Goal: Task Accomplishment & Management: Complete application form

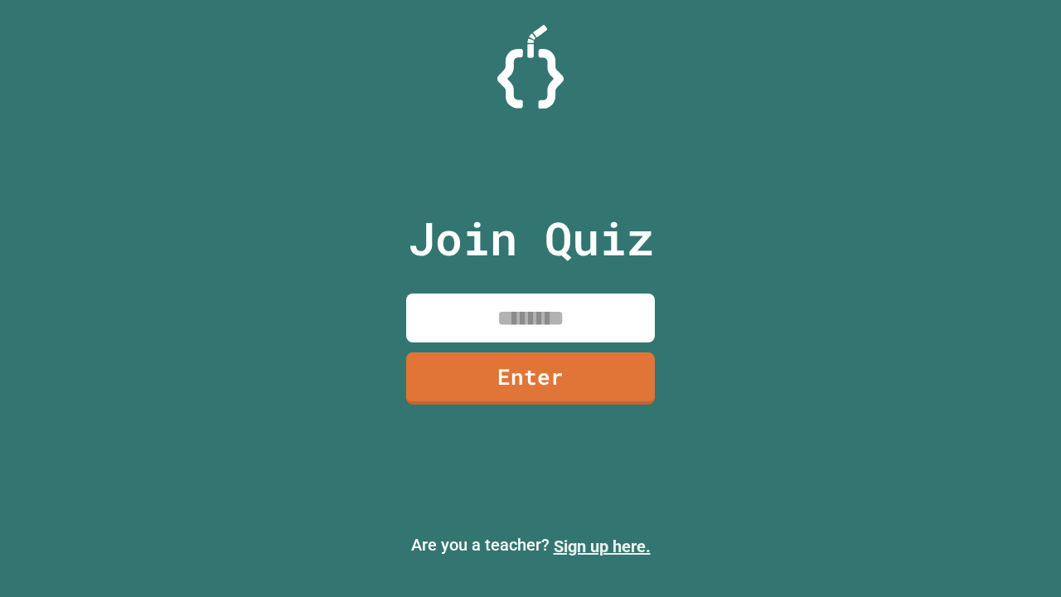
click at [602, 546] on link "Sign up here." at bounding box center [601, 546] width 97 height 20
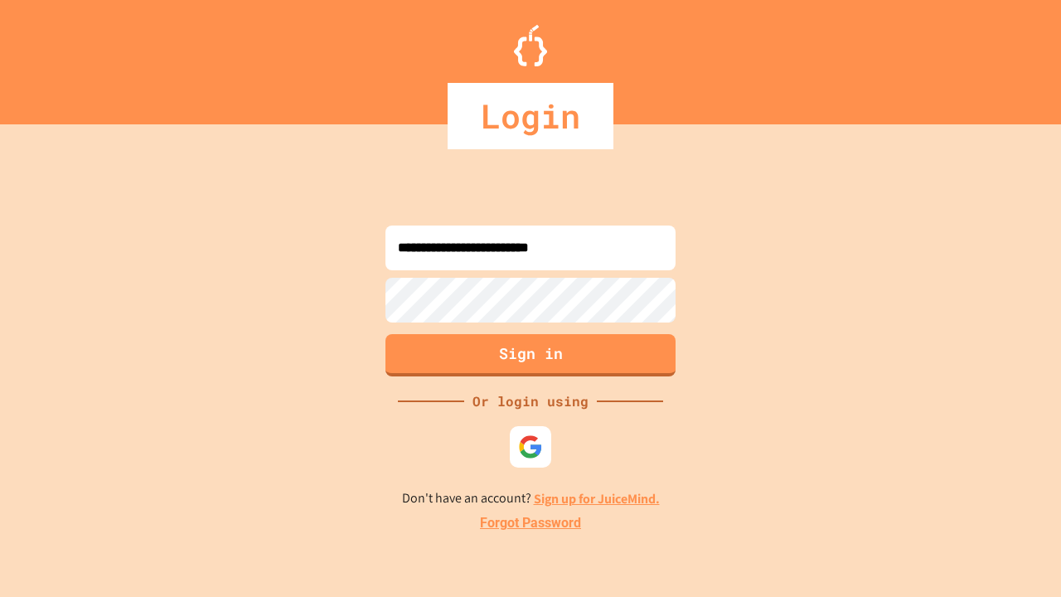
type input "**********"
